Goal: Task Accomplishment & Management: Use online tool/utility

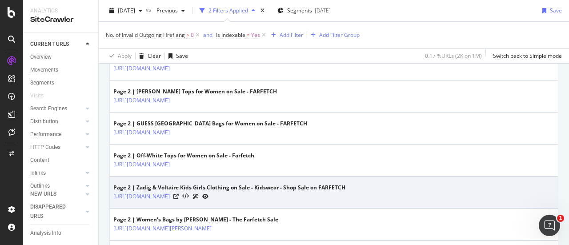
scroll to position [597, 0]
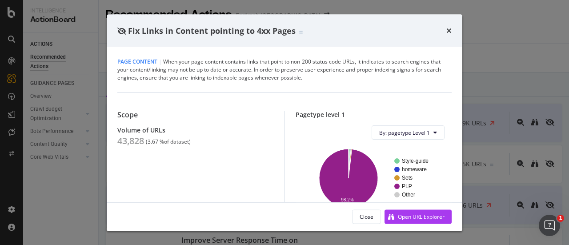
scroll to position [1278, 0]
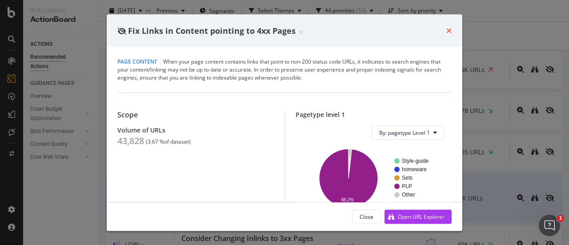
click at [448, 30] on div "Fix Links in Content pointing to 4xx Pages" at bounding box center [284, 31] width 335 height 12
click at [448, 30] on icon "times" at bounding box center [449, 30] width 5 height 7
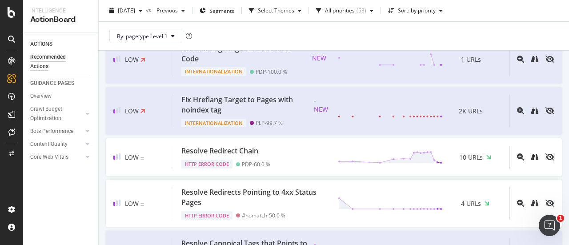
scroll to position [2177, 0]
